Goal: Task Accomplishment & Management: Manage account settings

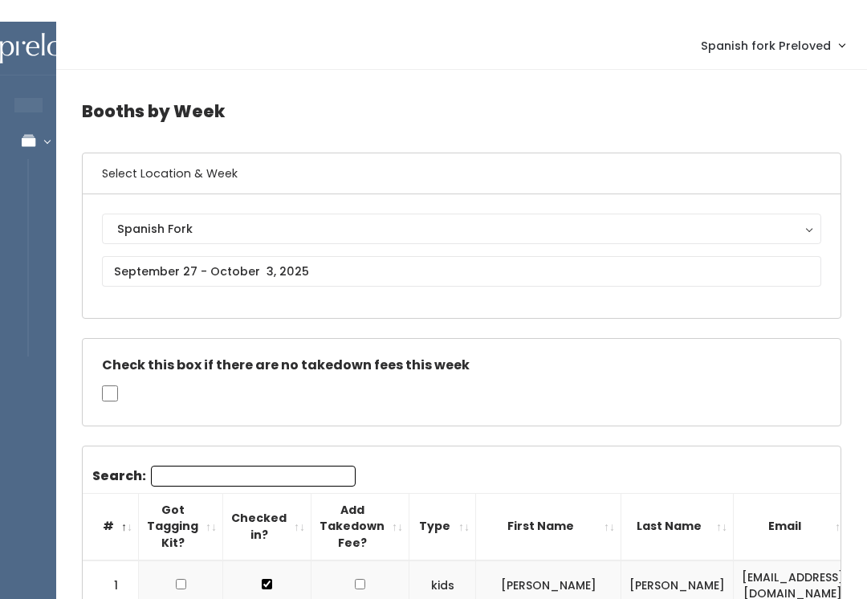
scroll to position [0, 337]
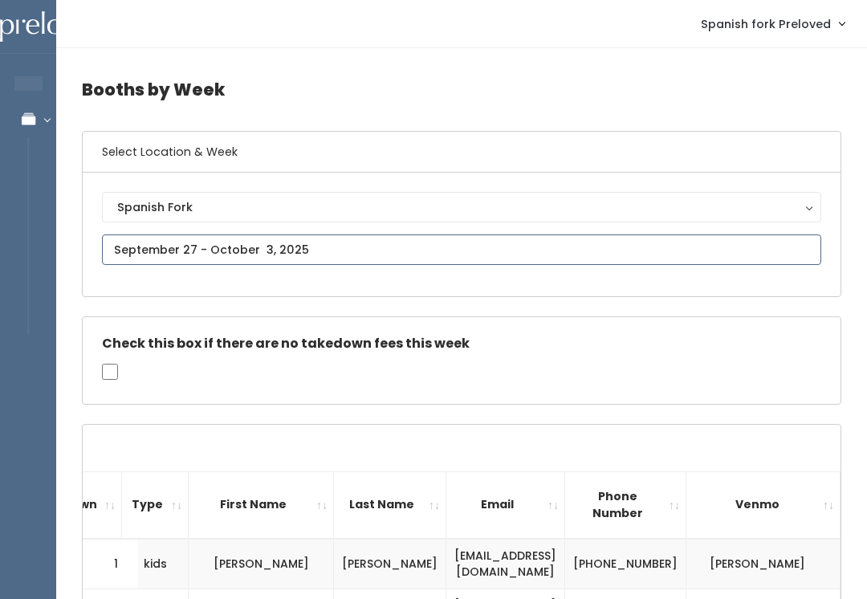
click at [280, 249] on input "text" at bounding box center [462, 250] width 720 height 31
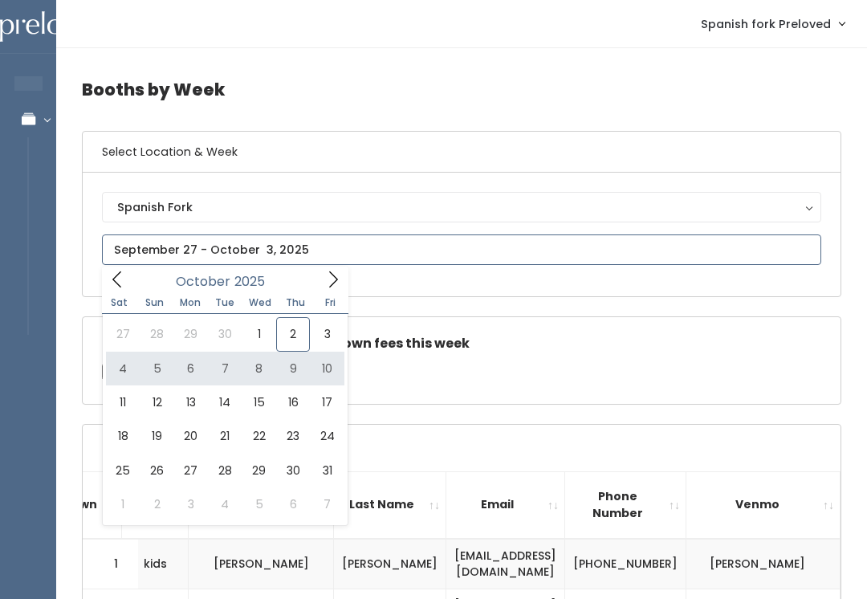
type input "October 4 to October 10"
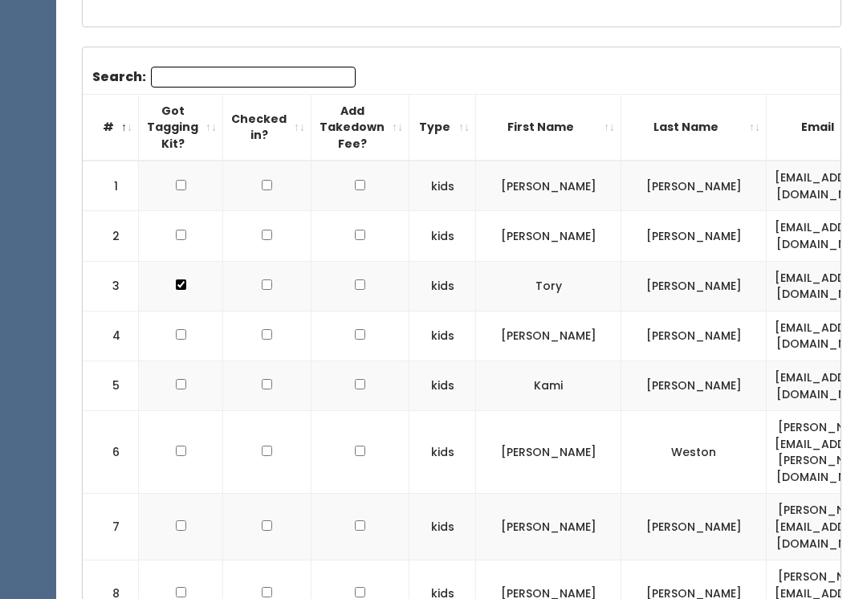
scroll to position [452, 0]
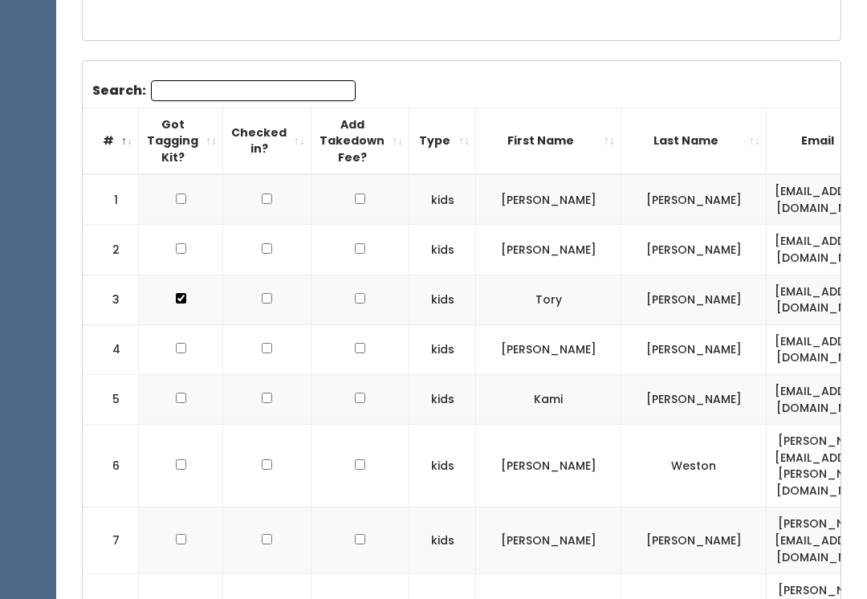
click at [581, 134] on th "First Name" at bounding box center [548, 141] width 145 height 67
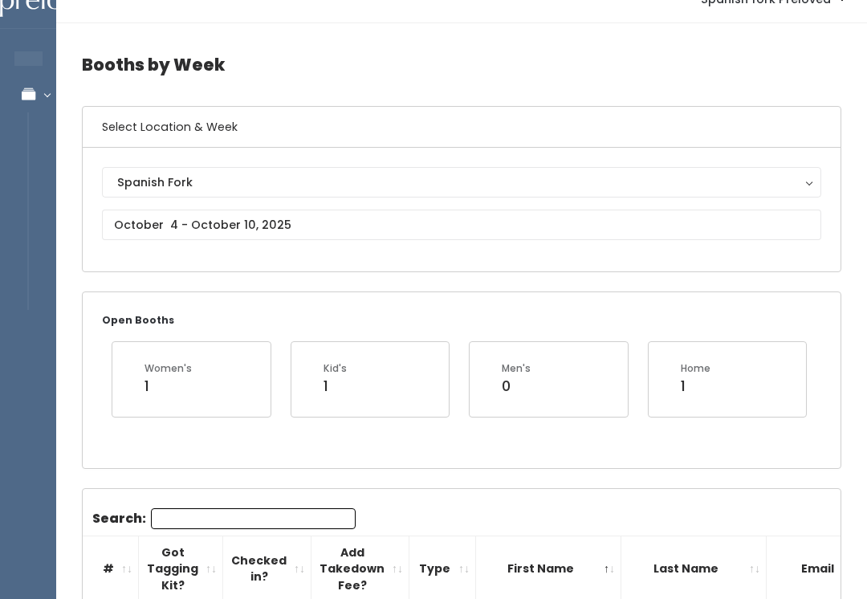
scroll to position [6, 0]
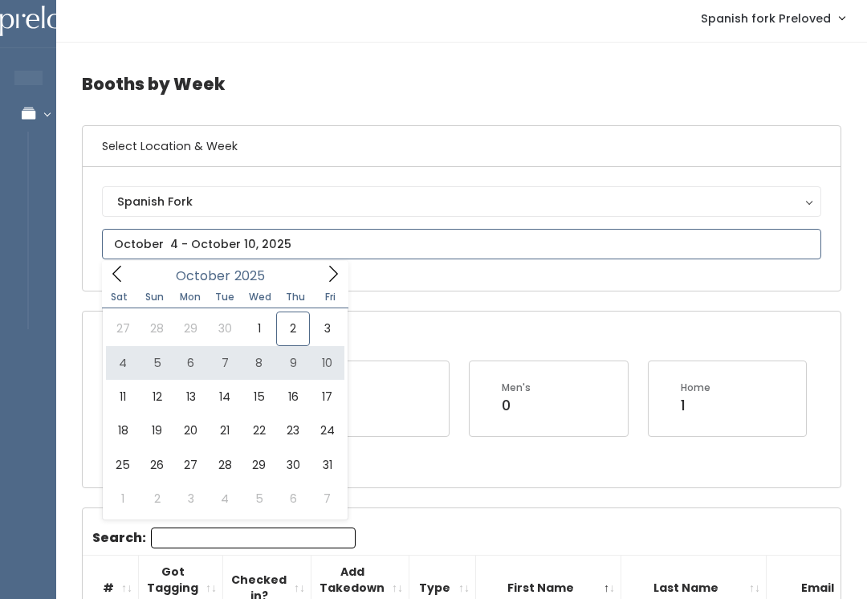
type input "October 4 to October 10"
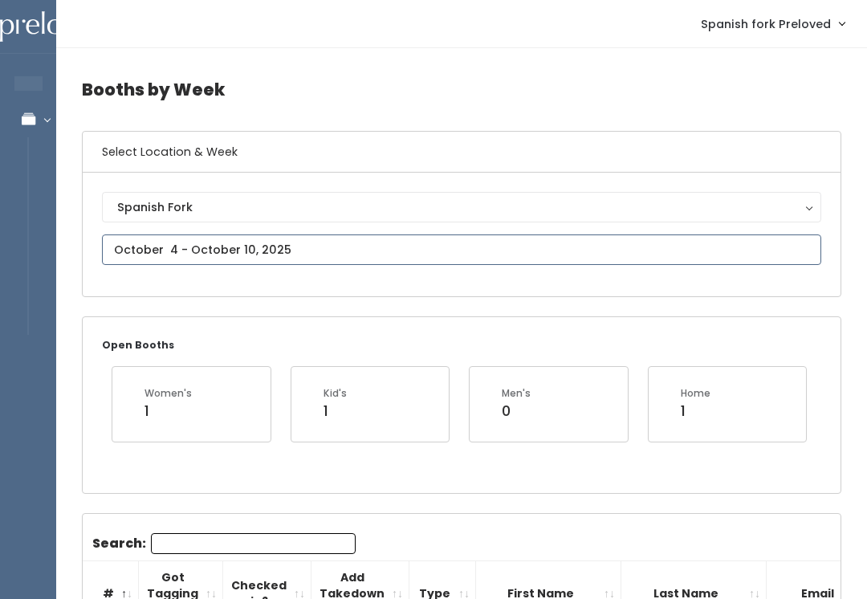
click at [243, 244] on input "text" at bounding box center [462, 250] width 720 height 31
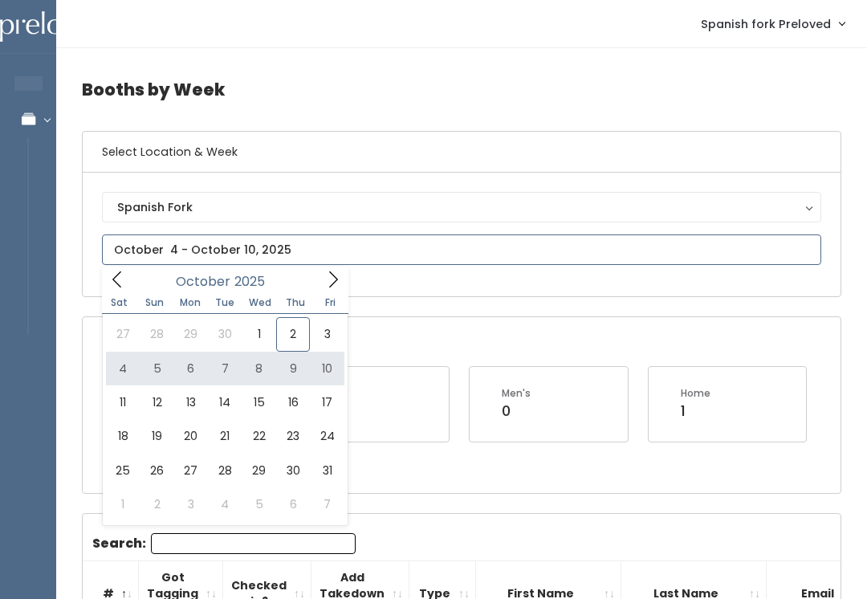
type input "October 4 to October 10"
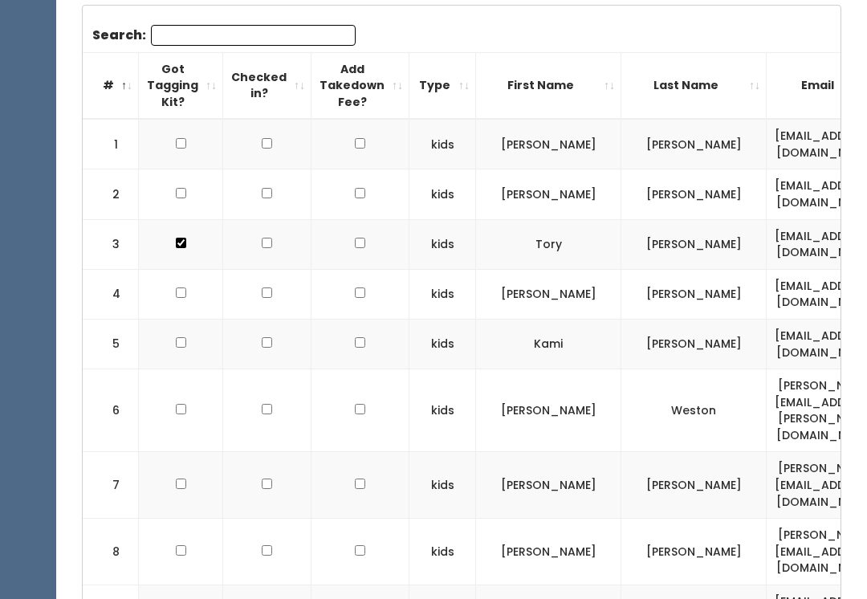
scroll to position [508, 0]
click at [700, 83] on th "Last Name" at bounding box center [694, 85] width 145 height 67
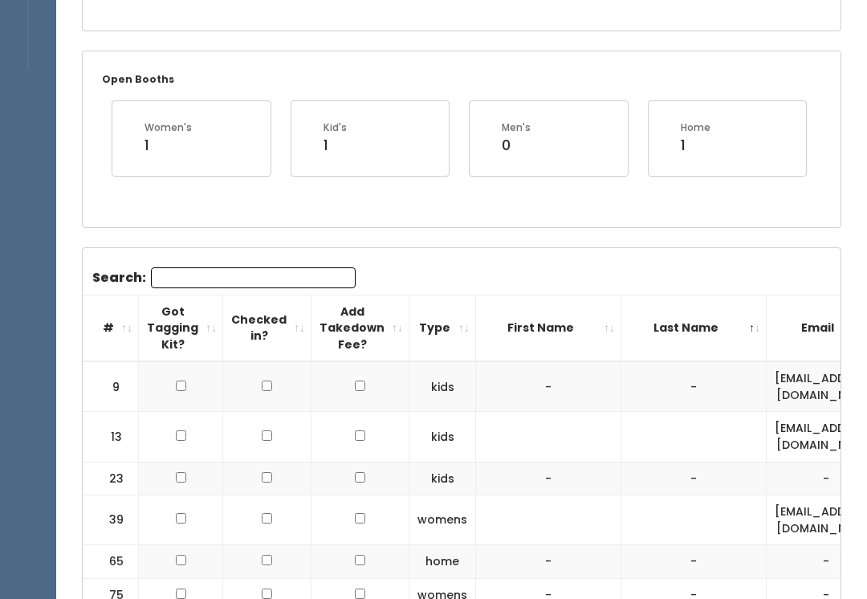
scroll to position [0, 0]
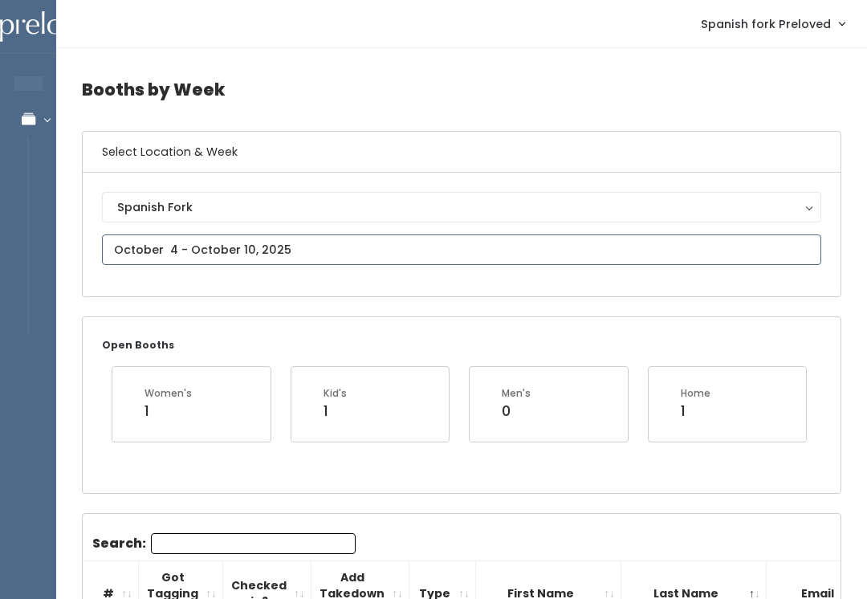
click at [312, 246] on input "text" at bounding box center [462, 250] width 720 height 31
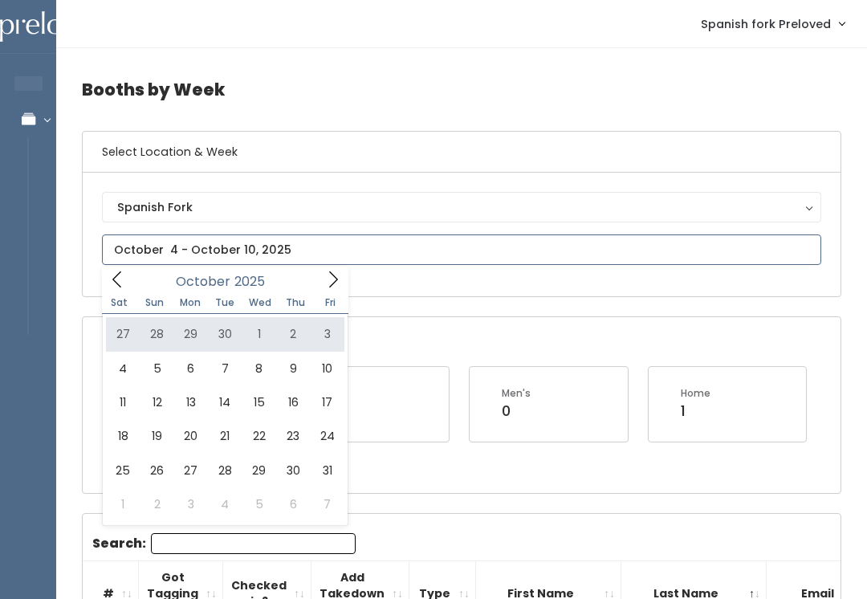
type input "September 27 to October 3"
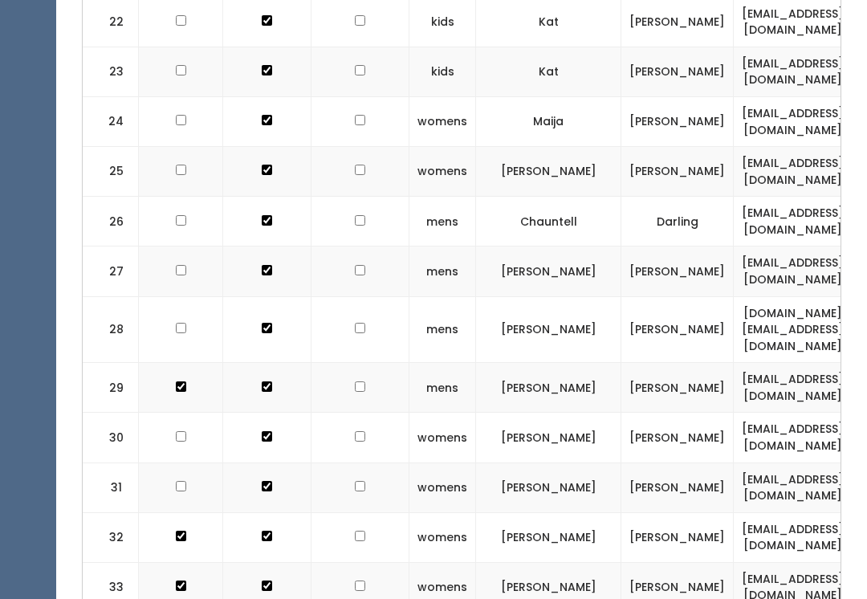
scroll to position [1639, 0]
